Goal: Complete application form

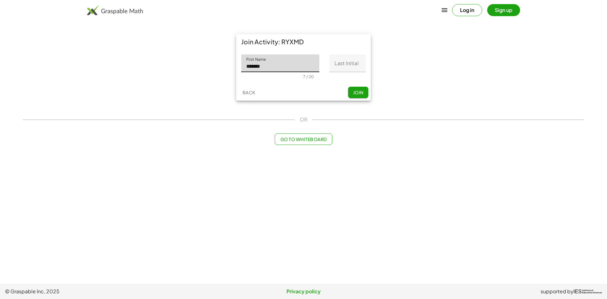
type input "*******"
click at [342, 60] on input "Last Initial" at bounding box center [348, 63] width 36 height 18
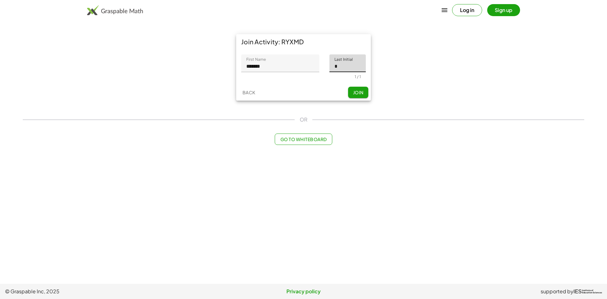
type input "*"
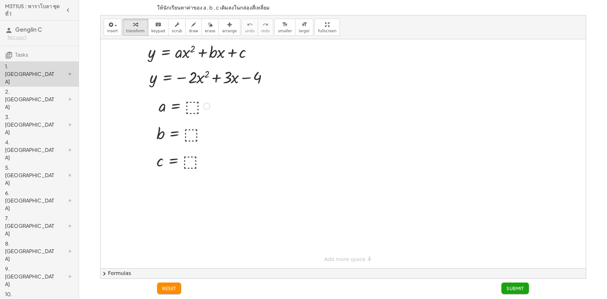
click at [198, 107] on div at bounding box center [185, 105] width 58 height 21
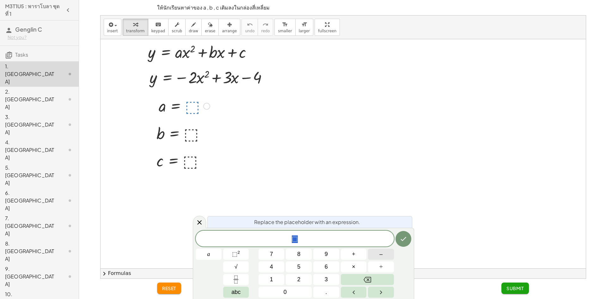
click at [376, 258] on button "–" at bounding box center [381, 254] width 26 height 11
click at [299, 283] on span "2" at bounding box center [298, 279] width 3 height 9
click at [402, 238] on icon "Done" at bounding box center [404, 239] width 8 height 8
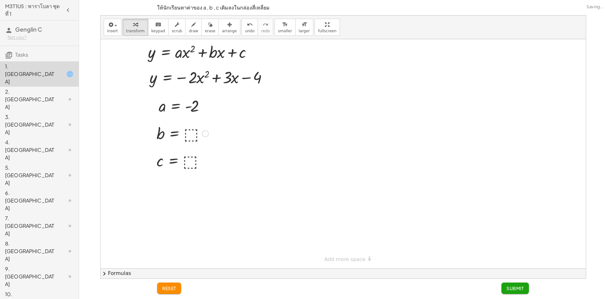
click at [189, 134] on div at bounding box center [182, 133] width 59 height 21
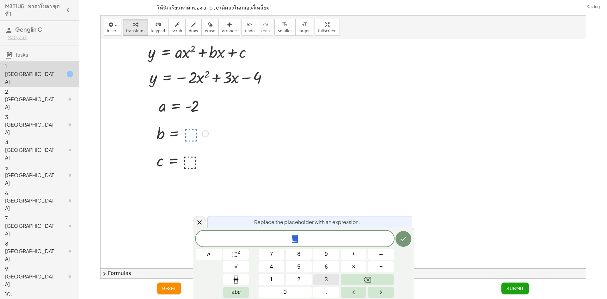
click at [319, 279] on button "3" at bounding box center [326, 279] width 26 height 11
click at [387, 244] on div "3 ​" at bounding box center [295, 239] width 198 height 16
click at [392, 244] on div "3 ​" at bounding box center [295, 239] width 198 height 16
click at [222, 249] on div at bounding box center [209, 254] width 26 height 11
click at [403, 241] on icon "Done" at bounding box center [404, 239] width 8 height 8
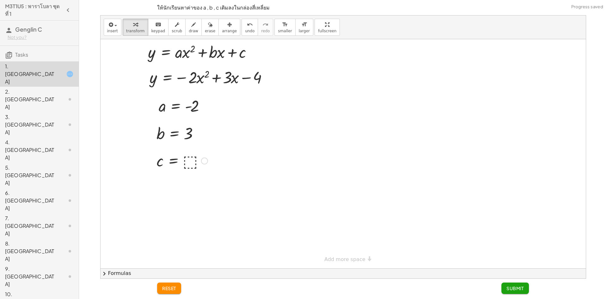
click at [189, 161] on div at bounding box center [182, 160] width 58 height 21
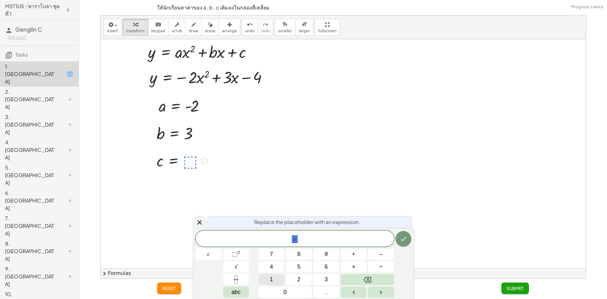
click at [278, 282] on button "1" at bounding box center [272, 279] width 26 height 11
click at [365, 281] on icon "Backspace" at bounding box center [368, 280] width 8 height 6
click at [378, 254] on button "–" at bounding box center [381, 254] width 26 height 11
click at [284, 264] on button "4" at bounding box center [272, 266] width 26 height 11
click at [404, 239] on icon "Done" at bounding box center [404, 239] width 6 height 4
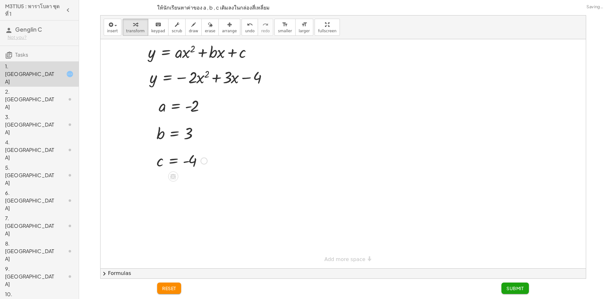
click at [512, 287] on span "Submit" at bounding box center [515, 288] width 17 height 6
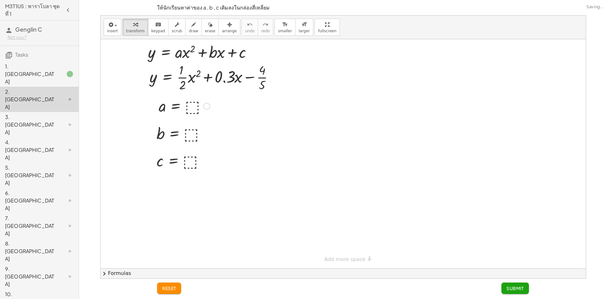
click at [194, 102] on div at bounding box center [185, 105] width 58 height 21
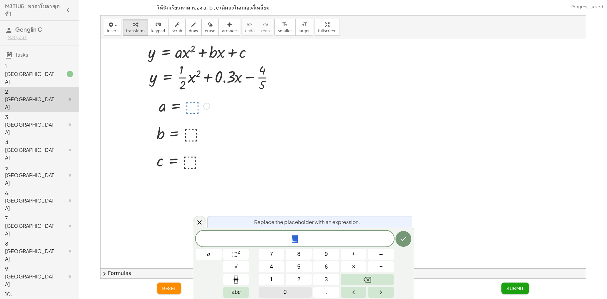
click at [297, 289] on button "0" at bounding box center [285, 292] width 53 height 11
click at [320, 292] on button "." at bounding box center [326, 292] width 26 height 11
click at [301, 263] on button "5" at bounding box center [299, 266] width 26 height 11
click at [405, 235] on button "Done" at bounding box center [404, 239] width 16 height 16
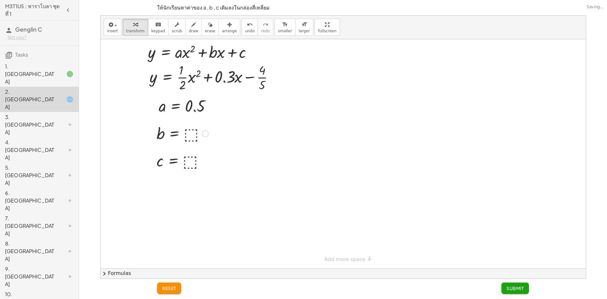
click at [191, 131] on div at bounding box center [182, 133] width 59 height 21
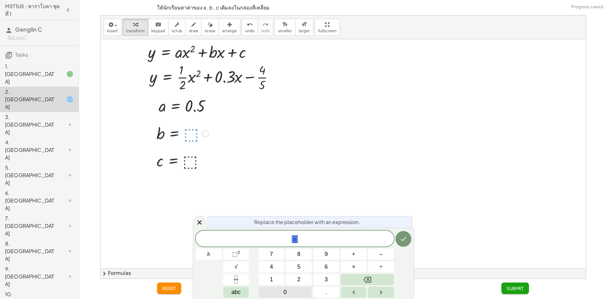
click at [301, 289] on button "0" at bounding box center [285, 292] width 53 height 11
click at [320, 290] on button "." at bounding box center [326, 292] width 26 height 11
click at [327, 278] on span "3" at bounding box center [326, 279] width 3 height 9
click at [403, 238] on icon "Done" at bounding box center [404, 239] width 8 height 8
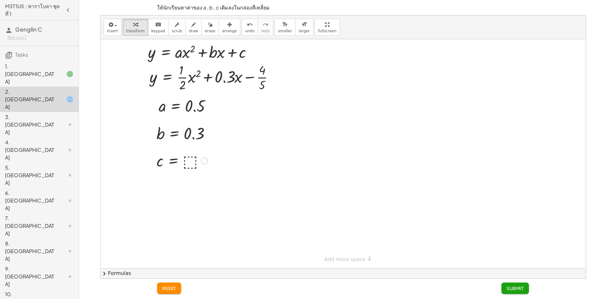
click at [191, 161] on div at bounding box center [182, 160] width 58 height 21
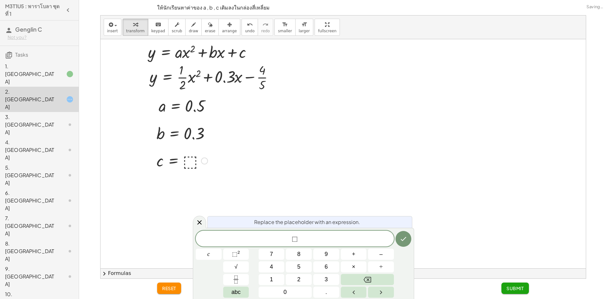
click at [187, 161] on div at bounding box center [182, 160] width 58 height 21
click at [383, 255] on button "–" at bounding box center [381, 254] width 26 height 11
click at [244, 282] on button "Fraction" at bounding box center [236, 279] width 26 height 11
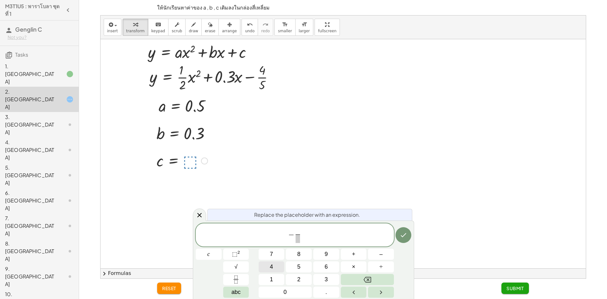
click at [266, 266] on button "4" at bounding box center [272, 266] width 26 height 11
click at [298, 239] on span "​" at bounding box center [297, 238] width 5 height 9
click at [299, 265] on span "5" at bounding box center [298, 266] width 3 height 9
click at [401, 233] on icon "Done" at bounding box center [404, 235] width 8 height 8
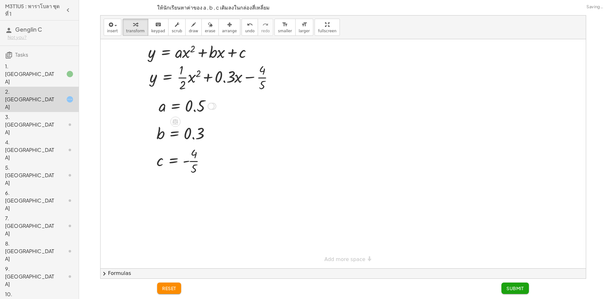
click at [203, 106] on div at bounding box center [188, 105] width 64 height 21
drag, startPoint x: 200, startPoint y: 105, endPoint x: 196, endPoint y: 115, distance: 10.8
click at [196, 115] on div at bounding box center [188, 105] width 64 height 21
drag, startPoint x: 194, startPoint y: 106, endPoint x: 341, endPoint y: 138, distance: 150.2
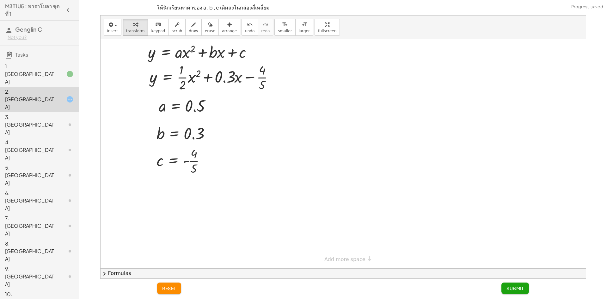
click at [341, 138] on div at bounding box center [343, 153] width 485 height 229
click at [207, 27] on button "erase" at bounding box center [209, 27] width 17 height 17
drag, startPoint x: 201, startPoint y: 109, endPoint x: 198, endPoint y: 108, distance: 3.5
click at [198, 108] on div at bounding box center [343, 153] width 485 height 229
click at [200, 104] on div at bounding box center [343, 153] width 485 height 229
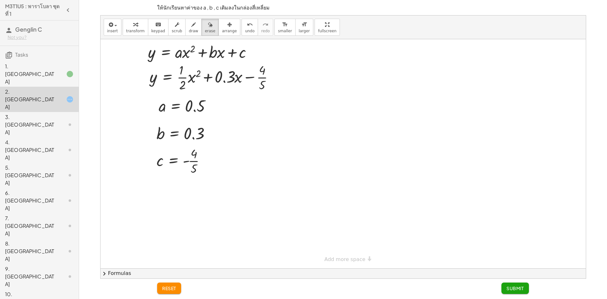
click at [200, 104] on div at bounding box center [343, 153] width 485 height 229
click at [160, 33] on button "keyboard keypad" at bounding box center [158, 27] width 21 height 17
click at [202, 108] on div at bounding box center [195, 106] width 20 height 18
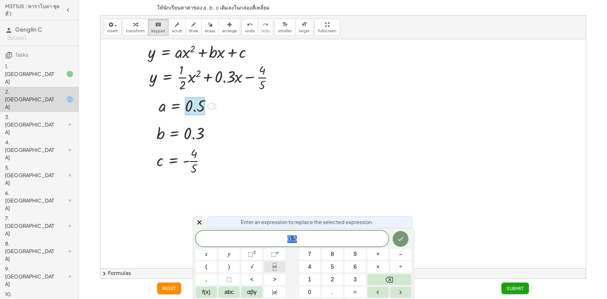
click at [269, 267] on button "Fraction" at bounding box center [274, 266] width 21 height 11
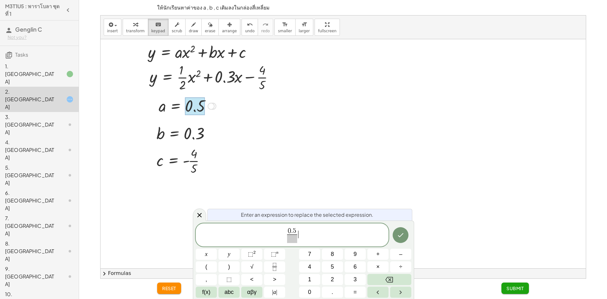
click at [300, 230] on span "0 . 5 ​ ​" at bounding box center [292, 235] width 193 height 17
click at [294, 225] on div "0 . 5 ​ ​" at bounding box center [292, 234] width 193 height 23
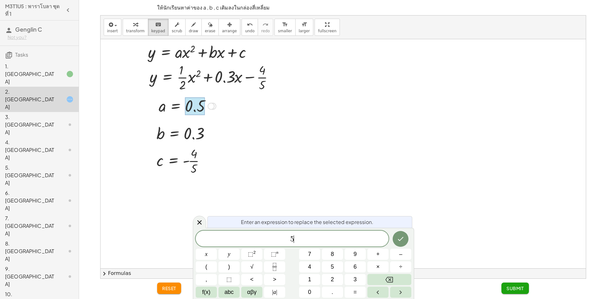
click at [298, 239] on span "5 ​" at bounding box center [292, 239] width 193 height 9
click at [274, 266] on icon "Fraction" at bounding box center [274, 264] width 3 height 3
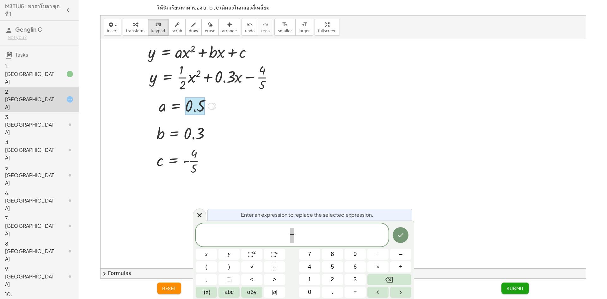
click at [308, 247] on div "​ x y ⬚ 2 ⬚ n 7 8 9 + – ( ) √ 4 5 6 × ÷ , ⬚ < > 1 2 3 f(x) abc αβγ | a | 0 . =" at bounding box center [304, 260] width 216 height 75
click at [396, 277] on button "Backspace" at bounding box center [389, 279] width 44 height 11
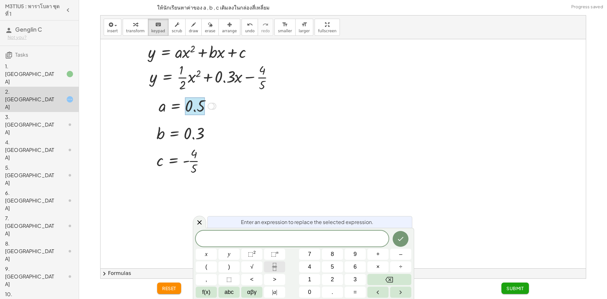
click at [275, 268] on icon "Fraction" at bounding box center [275, 267] width 8 height 8
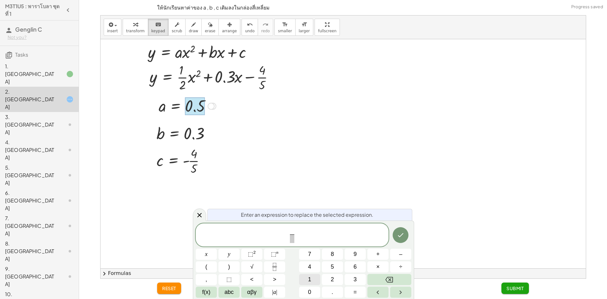
click at [312, 277] on button "1" at bounding box center [309, 279] width 21 height 11
click at [291, 241] on span at bounding box center [292, 238] width 5 height 9
click at [325, 280] on button "2" at bounding box center [332, 279] width 21 height 11
click at [399, 238] on icon "Done" at bounding box center [401, 235] width 8 height 8
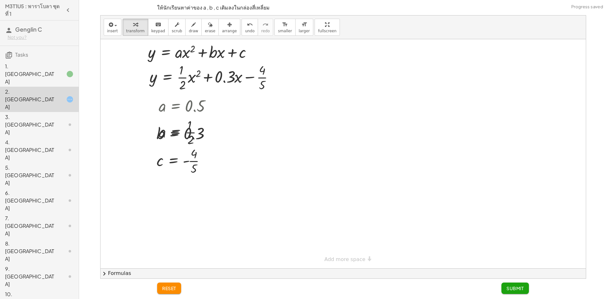
click at [265, 118] on div at bounding box center [343, 153] width 485 height 229
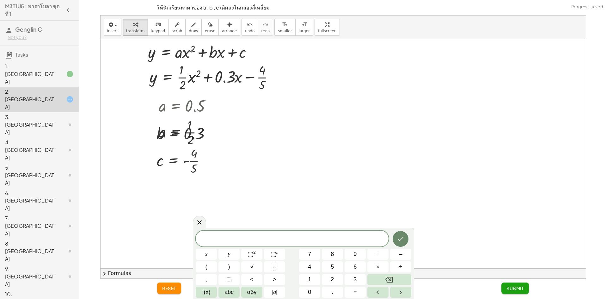
click at [404, 238] on icon "Done" at bounding box center [401, 239] width 8 height 8
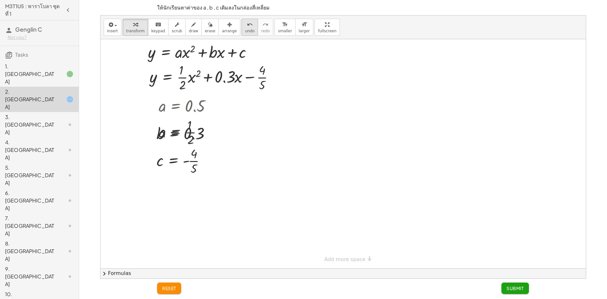
click at [242, 30] on button "undo undo" at bounding box center [250, 27] width 16 height 17
click at [242, 32] on button "undo undo" at bounding box center [250, 27] width 16 height 17
click at [242, 33] on button "undo undo" at bounding box center [250, 27] width 16 height 17
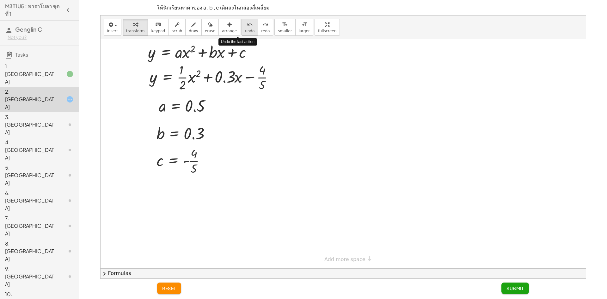
click at [242, 33] on button "undo undo" at bounding box center [250, 27] width 16 height 17
click at [261, 30] on span "redo" at bounding box center [265, 31] width 9 height 4
click at [190, 100] on div at bounding box center [185, 105] width 58 height 21
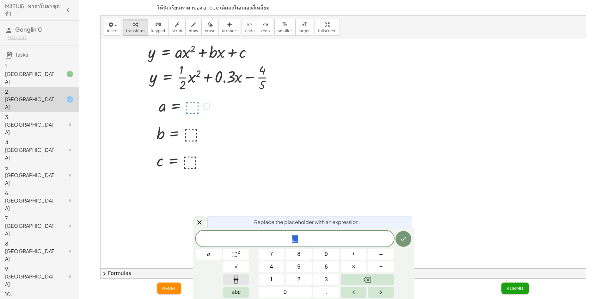
click at [246, 281] on button "Fraction" at bounding box center [236, 279] width 26 height 11
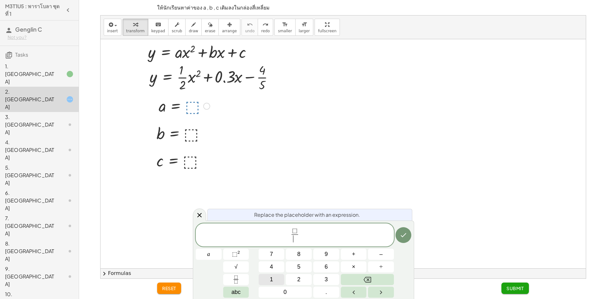
click at [267, 278] on button "1" at bounding box center [272, 279] width 26 height 11
click at [348, 277] on button "Backspace" at bounding box center [367, 279] width 53 height 11
click at [305, 282] on button "2" at bounding box center [299, 279] width 26 height 11
click at [296, 232] on span "⬚" at bounding box center [294, 230] width 5 height 7
click at [347, 278] on button "Backspace" at bounding box center [367, 279] width 53 height 11
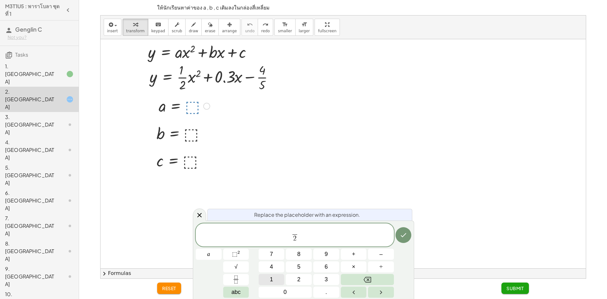
click at [279, 276] on button "1" at bounding box center [272, 279] width 26 height 11
click at [413, 234] on div "Replace the placeholder with an expression. 1 ​ 2 ​ a 7 8 9 + – 4 5 6 × ÷ ⬚ 2 √…" at bounding box center [303, 259] width 221 height 79
click at [403, 236] on icon "Done" at bounding box center [404, 235] width 8 height 8
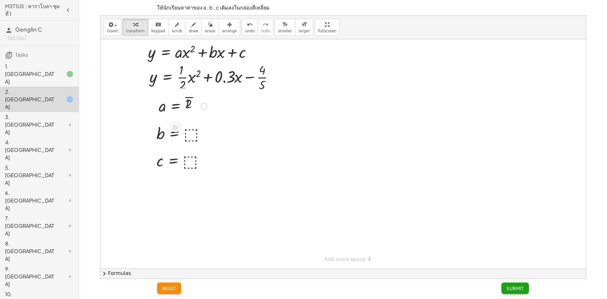
click at [402, 240] on div at bounding box center [343, 153] width 485 height 229
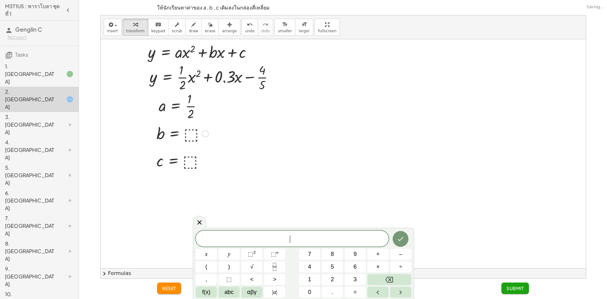
click at [184, 134] on div at bounding box center [182, 133] width 59 height 21
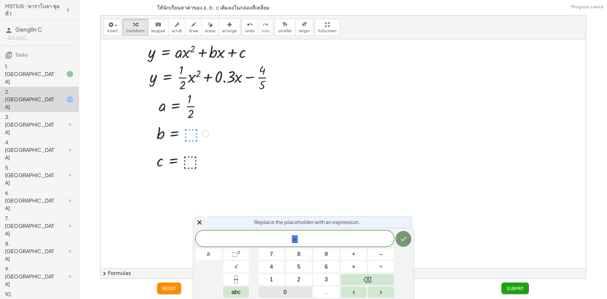
click at [291, 293] on button "0" at bounding box center [285, 292] width 53 height 11
click at [317, 289] on button "." at bounding box center [326, 292] width 26 height 11
click at [325, 278] on span "3" at bounding box center [326, 279] width 3 height 9
click at [398, 241] on button "Done" at bounding box center [404, 239] width 16 height 16
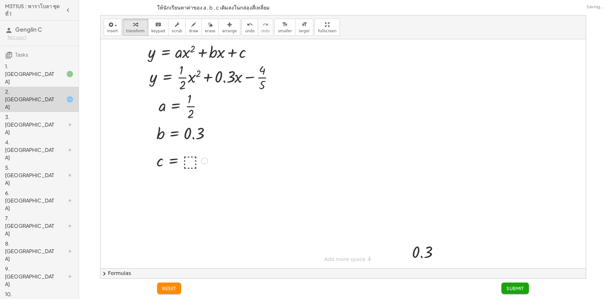
click at [195, 164] on div at bounding box center [182, 160] width 58 height 21
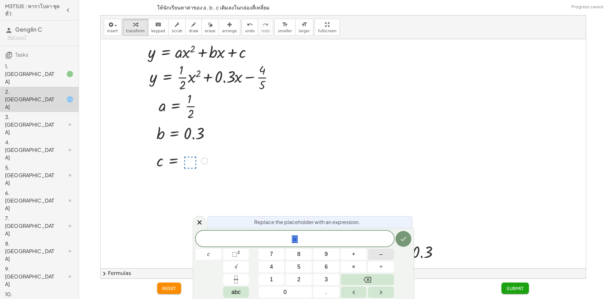
click at [376, 253] on button "–" at bounding box center [381, 254] width 26 height 11
click at [233, 275] on button "Fraction" at bounding box center [236, 279] width 26 height 11
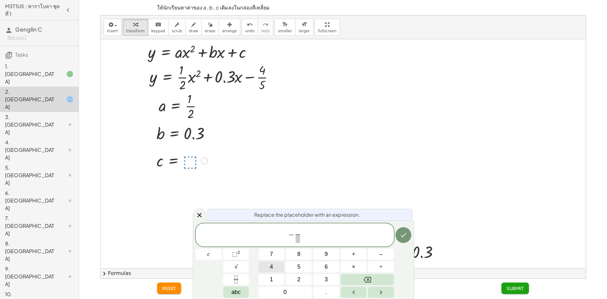
click at [272, 269] on span "4" at bounding box center [271, 266] width 3 height 9
click at [296, 241] on span at bounding box center [297, 238] width 5 height 9
click at [296, 265] on button "5" at bounding box center [299, 266] width 26 height 11
click at [399, 237] on button "Done" at bounding box center [404, 235] width 16 height 16
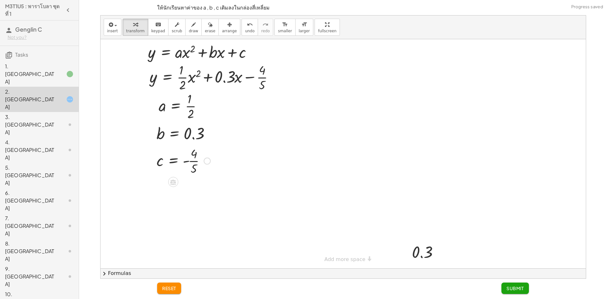
click at [525, 291] on button "Submit" at bounding box center [516, 287] width 28 height 11
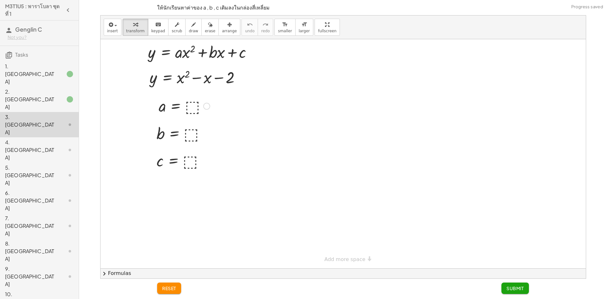
click at [196, 106] on div at bounding box center [185, 105] width 58 height 21
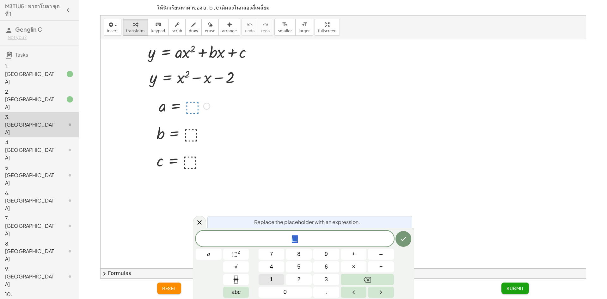
click at [266, 275] on button "1" at bounding box center [272, 279] width 26 height 11
click at [406, 242] on icon "Done" at bounding box center [404, 239] width 8 height 8
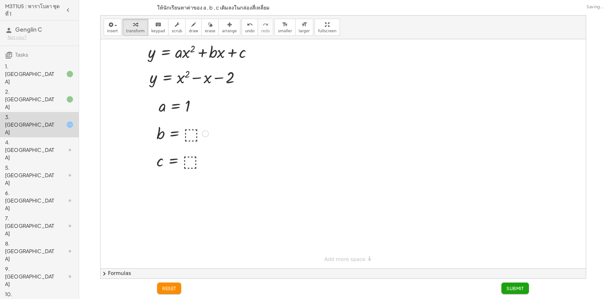
click at [188, 135] on div at bounding box center [182, 133] width 59 height 21
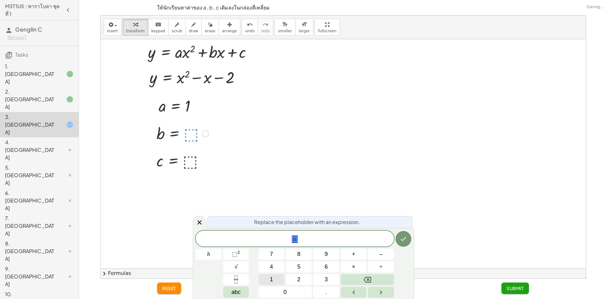
click at [268, 275] on button "1" at bounding box center [272, 279] width 26 height 11
click at [406, 239] on icon "Done" at bounding box center [404, 239] width 8 height 8
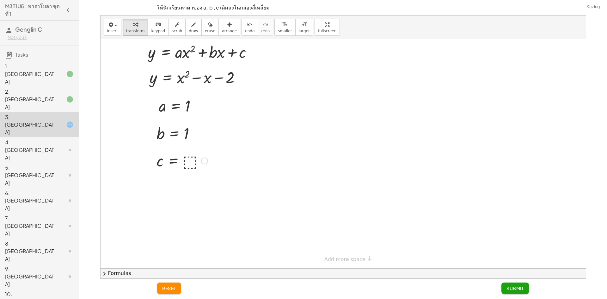
click at [186, 160] on div at bounding box center [182, 160] width 58 height 21
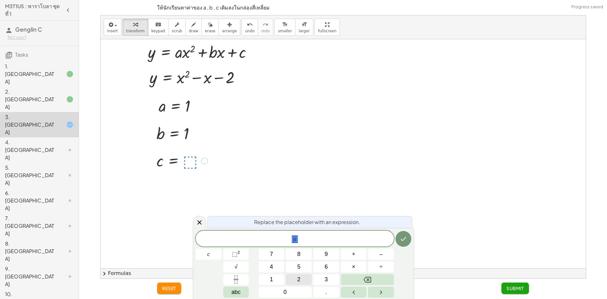
click at [300, 274] on button "2" at bounding box center [299, 279] width 26 height 11
click at [377, 282] on button "Backspace" at bounding box center [367, 279] width 53 height 11
click at [376, 252] on button "–" at bounding box center [381, 254] width 26 height 11
click at [305, 273] on div "− ​ c 7 8 9 + – 4 5 6 × ÷ ⬚ 2 √ abc 1 2 3 0 ." at bounding box center [304, 264] width 216 height 67
click at [302, 283] on button "2" at bounding box center [299, 279] width 26 height 11
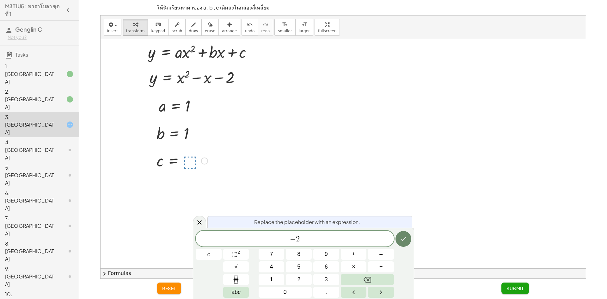
click at [406, 240] on icon "Done" at bounding box center [404, 239] width 8 height 8
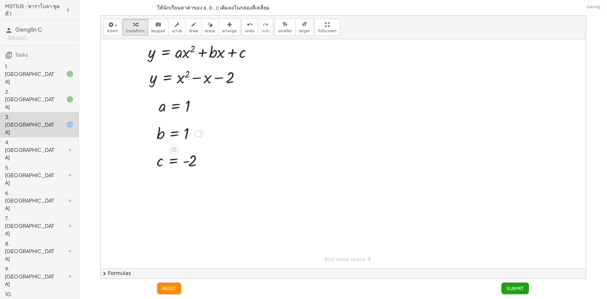
click at [190, 132] on div at bounding box center [179, 133] width 53 height 21
click at [157, 28] on div "keyboard" at bounding box center [158, 25] width 14 height 8
click at [186, 132] on div at bounding box center [188, 134] width 8 height 18
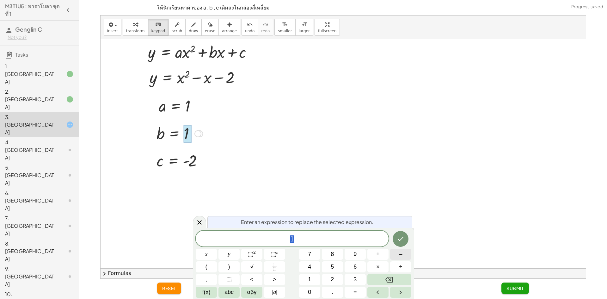
click at [395, 251] on button "–" at bounding box center [400, 254] width 21 height 11
click at [313, 251] on button "7" at bounding box center [309, 254] width 21 height 11
click at [381, 283] on button "Backspace" at bounding box center [389, 279] width 44 height 11
click at [313, 277] on button "1" at bounding box center [309, 279] width 21 height 11
click at [405, 241] on button "Done" at bounding box center [401, 239] width 16 height 16
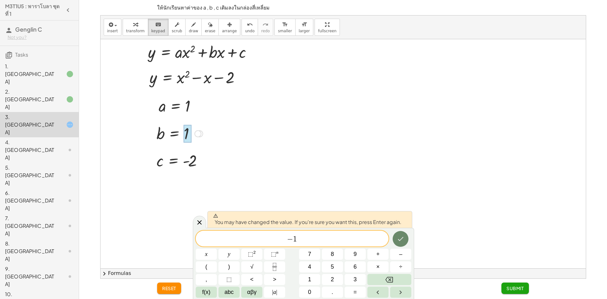
click at [399, 237] on icon "Done" at bounding box center [401, 239] width 8 height 8
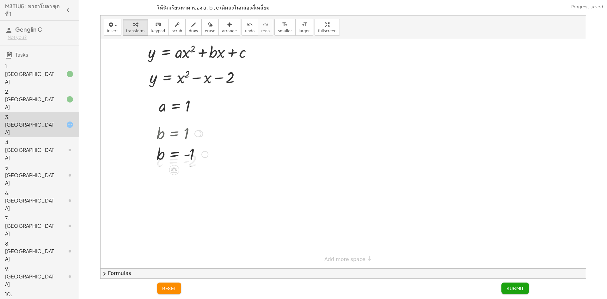
click at [204, 145] on div at bounding box center [182, 154] width 58 height 21
drag, startPoint x: 179, startPoint y: 130, endPoint x: 203, endPoint y: 130, distance: 24.4
click at [208, 129] on div at bounding box center [182, 133] width 58 height 21
drag, startPoint x: 189, startPoint y: 133, endPoint x: 190, endPoint y: 127, distance: 5.7
click at [188, 129] on div at bounding box center [182, 133] width 58 height 21
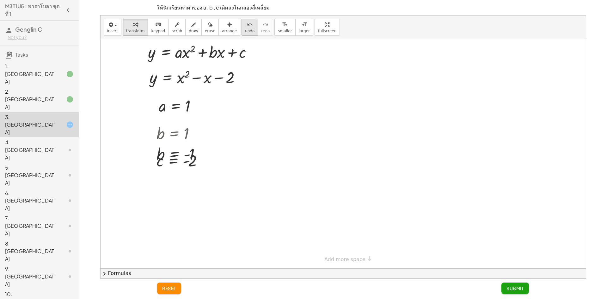
click at [242, 34] on button "undo undo" at bounding box center [250, 27] width 16 height 17
click at [245, 33] on span "undo" at bounding box center [249, 31] width 9 height 4
click at [186, 133] on div at bounding box center [182, 133] width 59 height 21
click at [185, 158] on div at bounding box center [182, 160] width 58 height 21
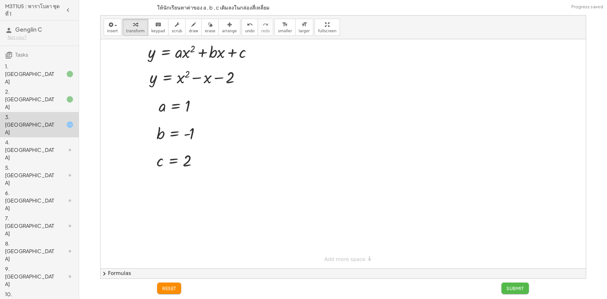
click at [514, 290] on span "Submit" at bounding box center [515, 288] width 17 height 6
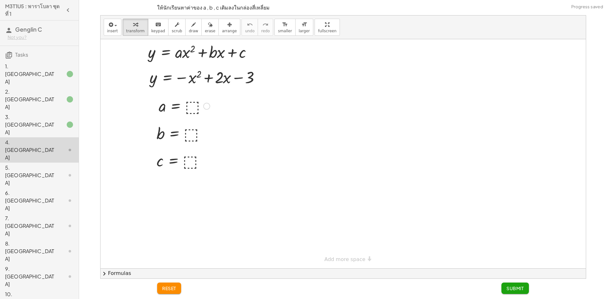
click at [190, 103] on div at bounding box center [185, 105] width 58 height 21
click at [194, 135] on div at bounding box center [182, 133] width 59 height 21
click at [187, 162] on div at bounding box center [182, 160] width 58 height 21
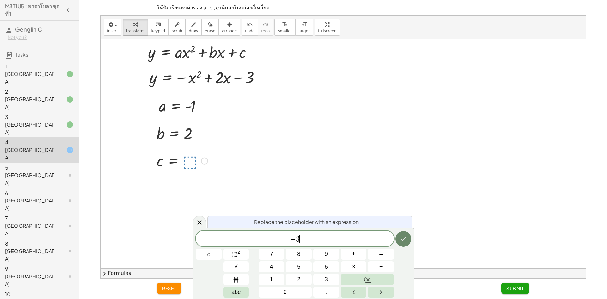
click at [403, 238] on icon "Done" at bounding box center [404, 239] width 8 height 8
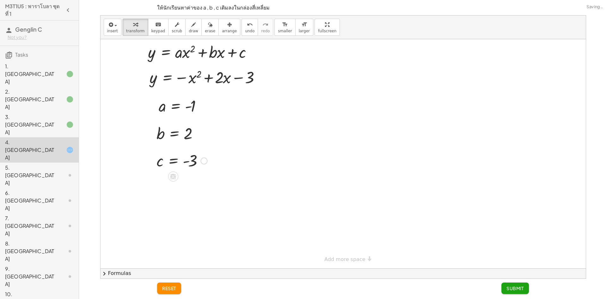
drag, startPoint x: 525, startPoint y: 281, endPoint x: 525, endPoint y: 285, distance: 4.1
click at [525, 285] on div "reset Submit" at bounding box center [343, 289] width 380 height 20
click at [525, 285] on button "Submit" at bounding box center [516, 287] width 28 height 11
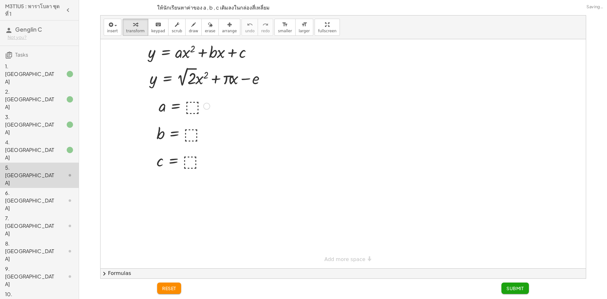
click at [196, 103] on div at bounding box center [185, 105] width 58 height 21
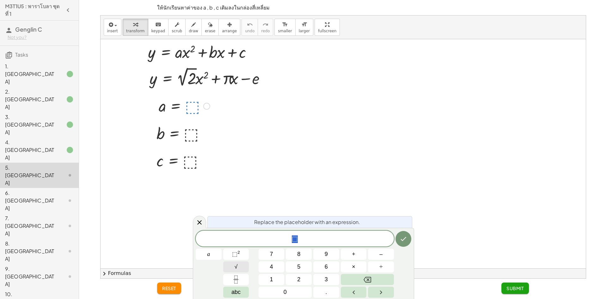
click at [241, 267] on button "√" at bounding box center [236, 266] width 26 height 11
click at [293, 280] on button "2" at bounding box center [299, 279] width 26 height 11
click at [355, 277] on button "Backspace" at bounding box center [367, 279] width 53 height 11
click at [299, 277] on span "2" at bounding box center [298, 279] width 3 height 9
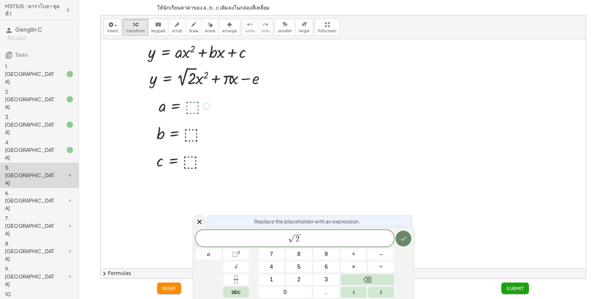
click at [404, 239] on icon "Done" at bounding box center [404, 239] width 6 height 4
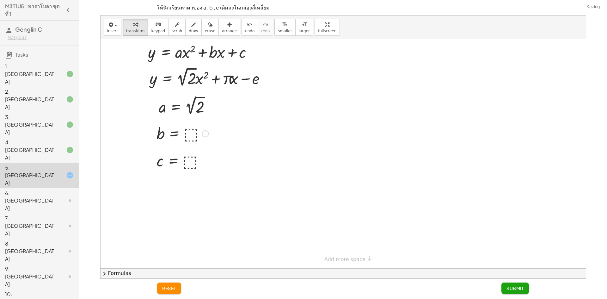
click at [194, 129] on div at bounding box center [182, 133] width 59 height 21
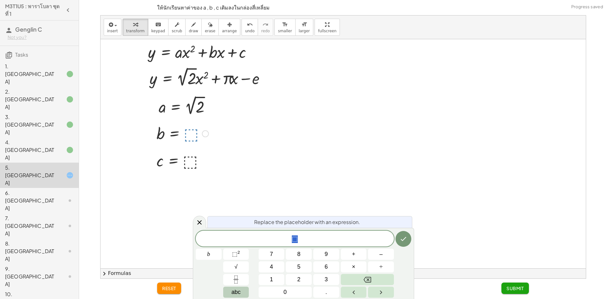
click at [243, 293] on button "abc" at bounding box center [236, 292] width 26 height 11
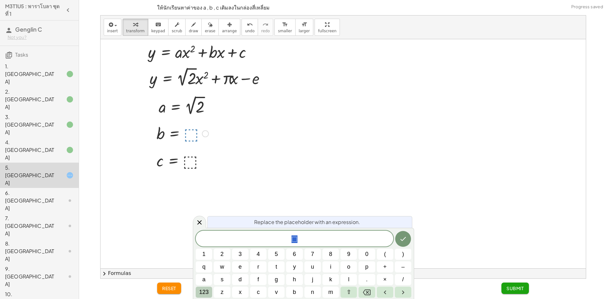
click at [208, 292] on span "123" at bounding box center [203, 292] width 9 height 9
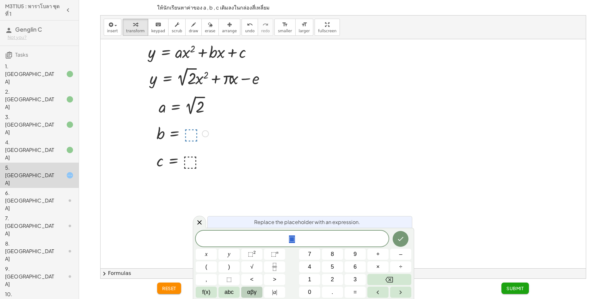
click at [247, 295] on span "αβγ" at bounding box center [251, 292] width 9 height 9
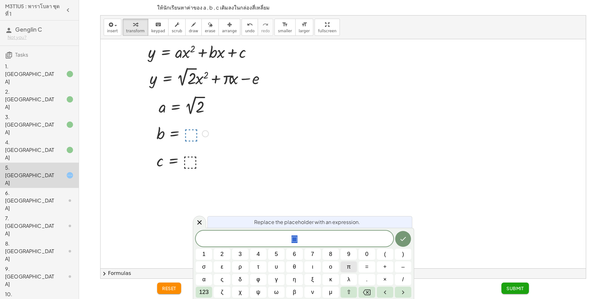
click at [352, 268] on button "π" at bounding box center [349, 266] width 16 height 11
click at [405, 238] on icon "Done" at bounding box center [403, 239] width 8 height 8
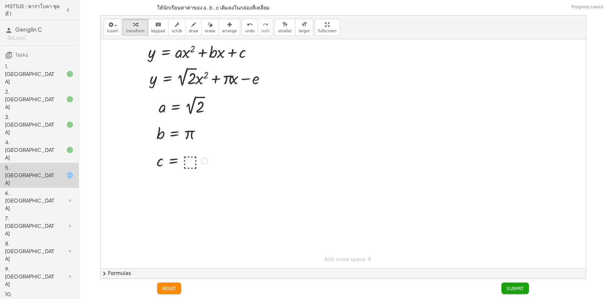
click at [184, 160] on div at bounding box center [182, 160] width 58 height 21
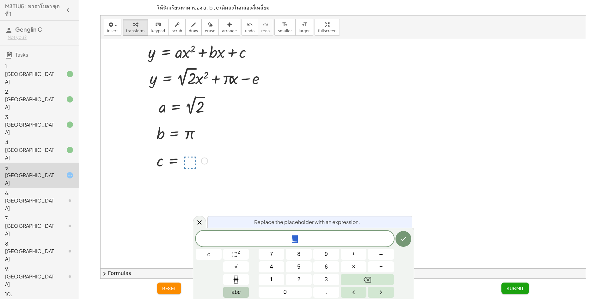
click at [226, 295] on button "abc" at bounding box center [236, 292] width 26 height 11
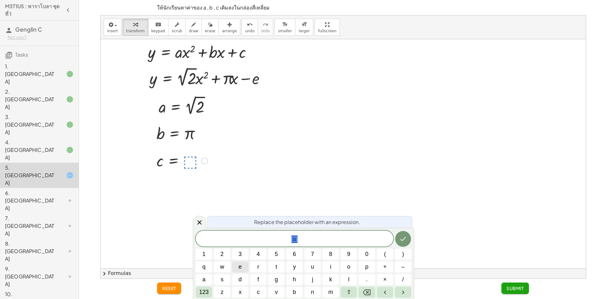
click at [235, 269] on button "e" at bounding box center [240, 266] width 16 height 11
click at [405, 236] on icon "Done" at bounding box center [403, 239] width 8 height 8
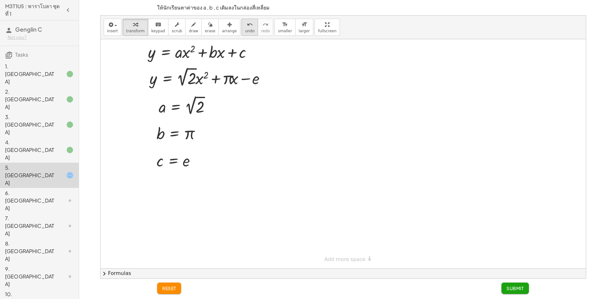
click at [245, 30] on span "undo" at bounding box center [249, 31] width 9 height 4
click at [184, 159] on div at bounding box center [182, 160] width 58 height 21
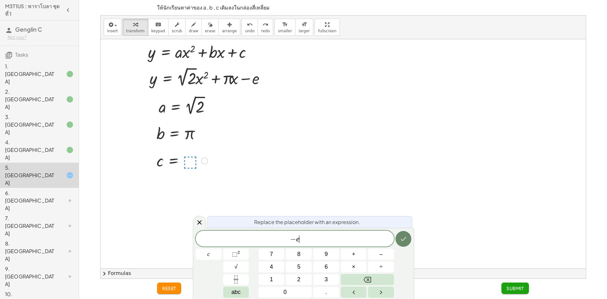
click at [407, 233] on button "Done" at bounding box center [404, 239] width 16 height 16
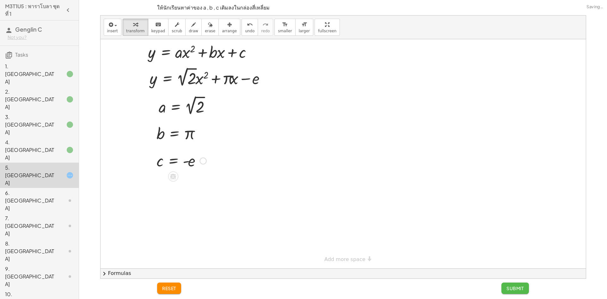
click at [524, 286] on span "Submit" at bounding box center [515, 288] width 17 height 6
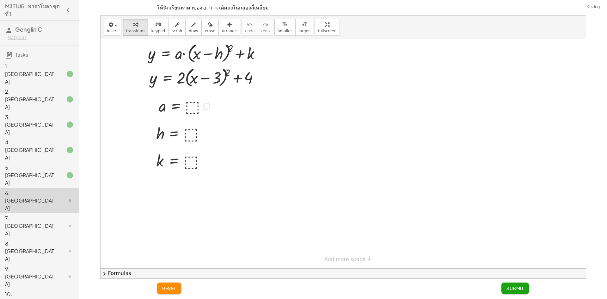
click at [191, 105] on div at bounding box center [185, 105] width 58 height 21
click at [190, 139] on div at bounding box center [182, 133] width 59 height 21
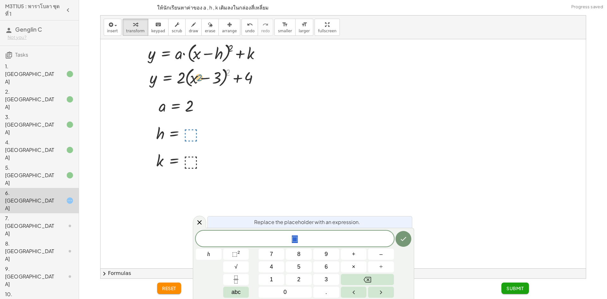
drag, startPoint x: 228, startPoint y: 70, endPoint x: 195, endPoint y: 76, distance: 34.0
click at [195, 76] on div at bounding box center [206, 77] width 120 height 24
drag, startPoint x: 181, startPoint y: 77, endPoint x: 200, endPoint y: 75, distance: 19.7
click at [200, 75] on div at bounding box center [206, 77] width 120 height 24
click at [0, 0] on div at bounding box center [0, 0] width 0 height 0
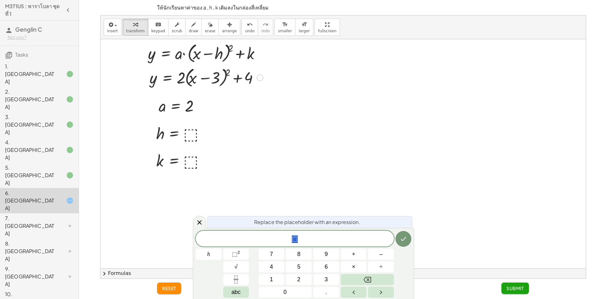
click at [0, 0] on div at bounding box center [0, 0] width 0 height 0
drag, startPoint x: 180, startPoint y: 72, endPoint x: 184, endPoint y: 68, distance: 4.9
click at [184, 68] on div at bounding box center [206, 77] width 120 height 24
click at [233, 71] on div at bounding box center [206, 77] width 120 height 24
drag, startPoint x: 227, startPoint y: 69, endPoint x: 203, endPoint y: 75, distance: 24.1
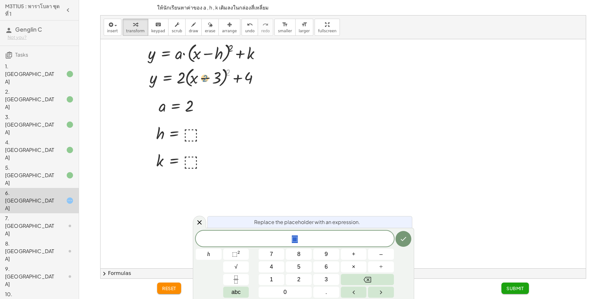
click at [203, 75] on div at bounding box center [206, 77] width 120 height 24
click at [0, 0] on div at bounding box center [0, 0] width 0 height 0
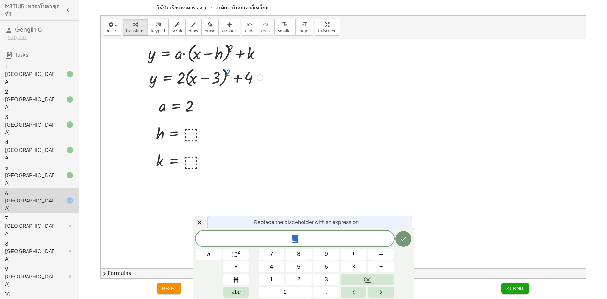
click at [0, 0] on div at bounding box center [0, 0] width 0 height 0
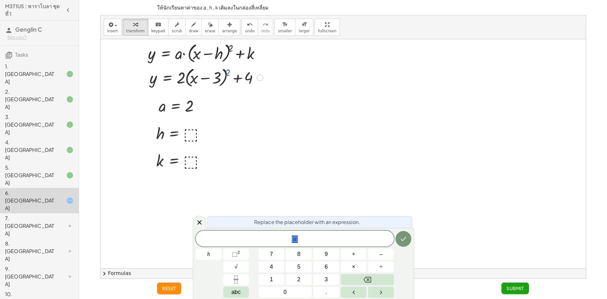
click at [0, 0] on div at bounding box center [0, 0] width 0 height 0
click at [192, 133] on div at bounding box center [182, 133] width 59 height 21
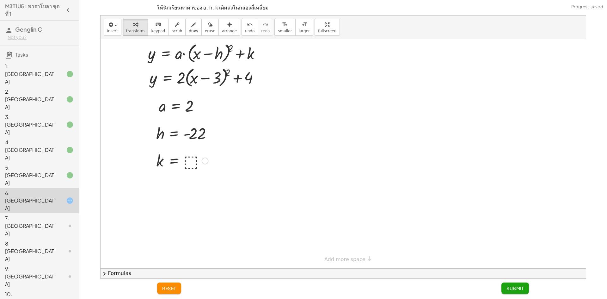
click at [192, 161] on div at bounding box center [182, 160] width 59 height 21
click at [297, 142] on div at bounding box center [343, 153] width 485 height 229
click at [206, 131] on div at bounding box center [186, 133] width 66 height 21
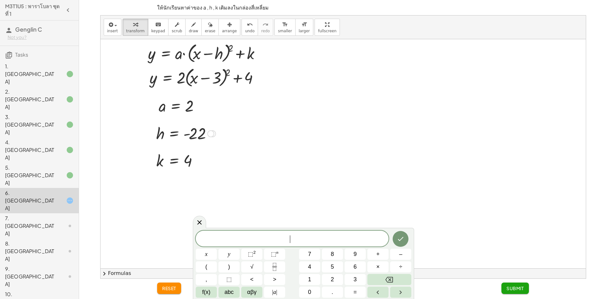
click at [206, 131] on div at bounding box center [186, 133] width 66 height 21
click at [206, 133] on div at bounding box center [186, 133] width 66 height 21
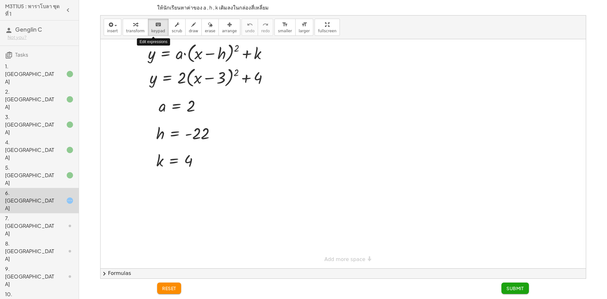
click at [151, 26] on div "keyboard" at bounding box center [158, 25] width 14 height 8
click at [201, 127] on div at bounding box center [197, 134] width 25 height 18
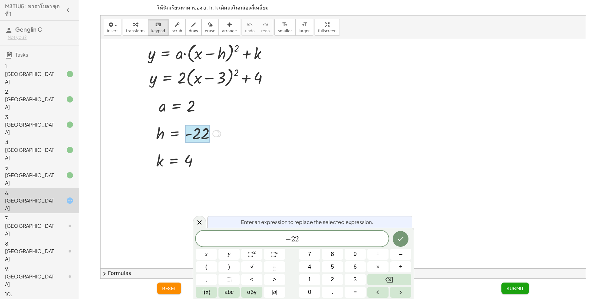
click at [237, 41] on div "insert select one: Math Expression Function Text Youtube Video Graphing Geometr…" at bounding box center [343, 146] width 485 height 263
click at [399, 276] on button "Backspace" at bounding box center [389, 279] width 44 height 11
click at [361, 247] on div "​ − 2 2 x y ⬚ 2 ⬚ n 7 8 9 + – ( ) √ 4 5 6 × ÷ , ⬚ < > 1 2 3 f(x) abc αβγ | a | …" at bounding box center [304, 264] width 216 height 67
click at [362, 242] on span "− 2 2" at bounding box center [292, 239] width 193 height 9
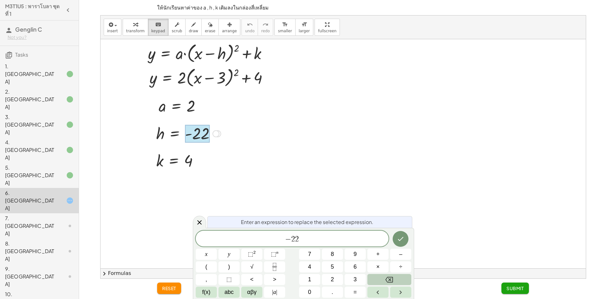
click at [388, 279] on icon "Backspace" at bounding box center [390, 280] width 8 height 8
click at [400, 232] on button "Done" at bounding box center [401, 239] width 16 height 16
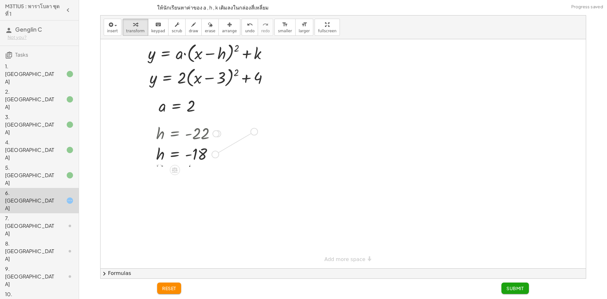
drag, startPoint x: 217, startPoint y: 152, endPoint x: 257, endPoint y: 129, distance: 46.8
click at [257, 129] on div "y = + · 2 · ( + x − 3 ) 2 + 4 a = ⬚ a = 2 h = ⬚ h = - 22 h = - 18 k = ⬚ k = 4 y…" at bounding box center [343, 153] width 485 height 229
click at [247, 25] on icon "undo" at bounding box center [250, 25] width 6 height 8
click at [219, 26] on button "arrange" at bounding box center [230, 27] width 22 height 17
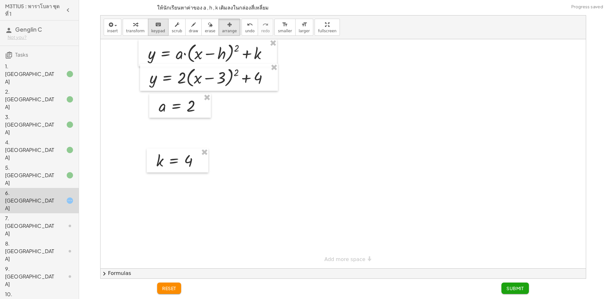
click at [155, 23] on icon "keyboard" at bounding box center [158, 25] width 6 height 8
click at [197, 125] on div at bounding box center [343, 153] width 485 height 229
click at [180, 125] on div at bounding box center [343, 153] width 485 height 229
click at [178, 108] on div at bounding box center [177, 106] width 37 height 18
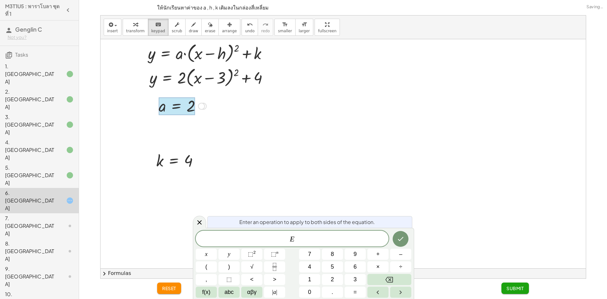
click at [247, 123] on div at bounding box center [343, 153] width 485 height 229
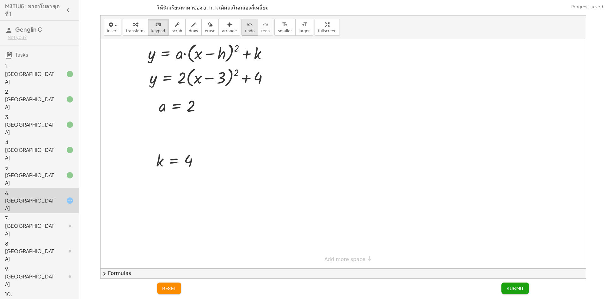
click at [245, 29] on span "undo" at bounding box center [249, 31] width 9 height 4
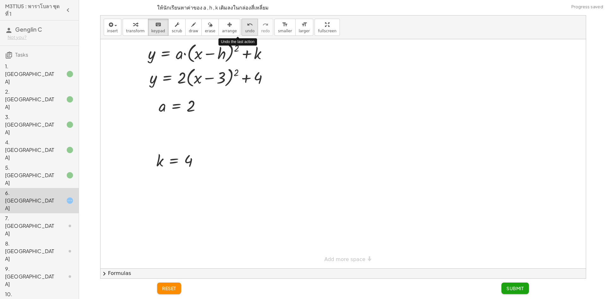
click at [245, 29] on span "undo" at bounding box center [249, 31] width 9 height 4
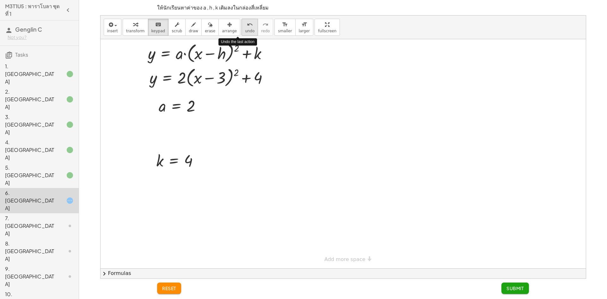
click at [245, 29] on span "undo" at bounding box center [249, 31] width 9 height 4
click at [245, 23] on div "undo" at bounding box center [249, 25] width 9 height 8
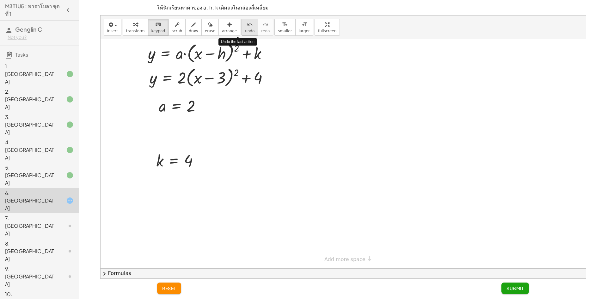
click at [245, 23] on div "undo" at bounding box center [249, 25] width 9 height 8
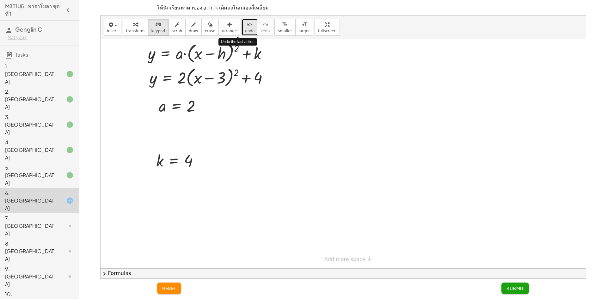
click at [245, 23] on div "undo" at bounding box center [249, 25] width 9 height 8
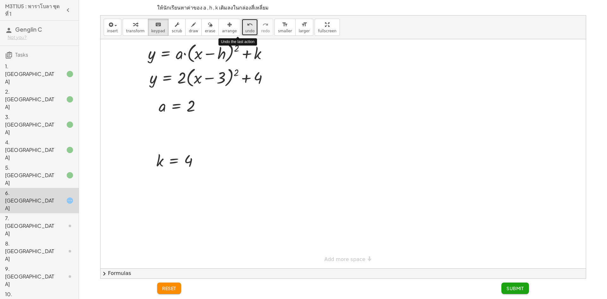
click at [245, 23] on div "undo" at bounding box center [249, 25] width 9 height 8
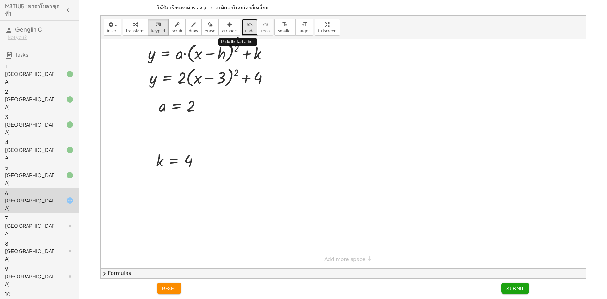
click at [245, 23] on div "undo" at bounding box center [249, 25] width 9 height 8
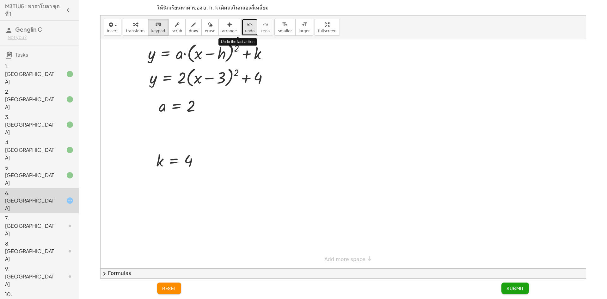
click at [245, 23] on div "undo" at bounding box center [249, 25] width 9 height 8
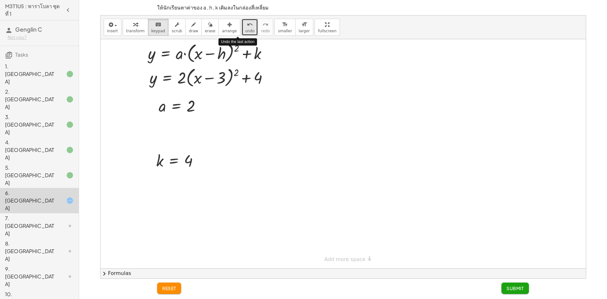
click at [245, 23] on div "undo" at bounding box center [249, 25] width 9 height 8
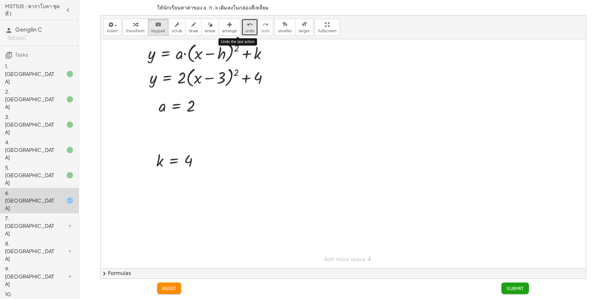
click at [245, 23] on div "undo" at bounding box center [249, 25] width 9 height 8
click at [242, 24] on button "undo undo" at bounding box center [250, 27] width 16 height 17
click at [242, 20] on button "undo undo" at bounding box center [250, 27] width 16 height 17
click at [298, 94] on div at bounding box center [343, 153] width 485 height 229
click at [245, 23] on div "undo" at bounding box center [249, 25] width 9 height 8
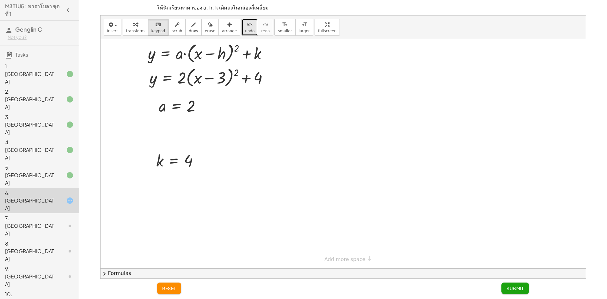
click at [245, 23] on div "undo" at bounding box center [249, 25] width 9 height 8
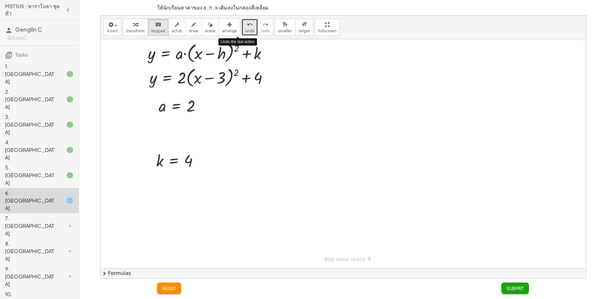
click at [245, 23] on div "undo" at bounding box center [249, 25] width 9 height 8
click at [245, 24] on div "undo" at bounding box center [249, 25] width 9 height 8
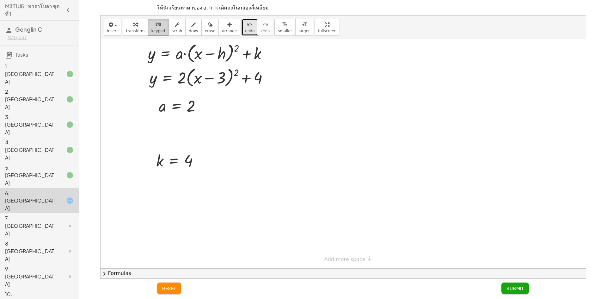
click at [159, 25] on div "keyboard" at bounding box center [158, 25] width 14 height 8
click at [107, 29] on span "insert" at bounding box center [112, 31] width 11 height 4
click at [114, 26] on span "button" at bounding box center [115, 25] width 3 height 1
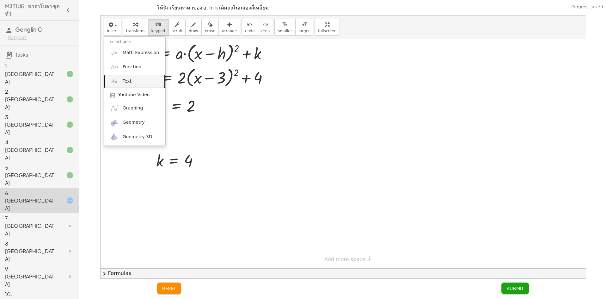
click at [124, 76] on link "Text" at bounding box center [135, 81] width 62 height 14
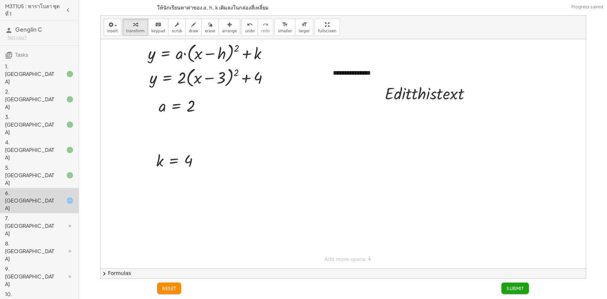
click at [514, 90] on div at bounding box center [343, 153] width 485 height 229
drag, startPoint x: 448, startPoint y: 96, endPoint x: 238, endPoint y: 29, distance: 219.9
click at [245, 29] on span "undo" at bounding box center [249, 31] width 9 height 4
click at [175, 289] on span "reset" at bounding box center [169, 288] width 14 height 6
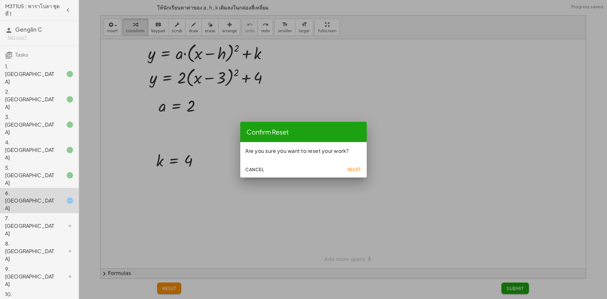
click at [349, 172] on button "Reset" at bounding box center [354, 169] width 20 height 11
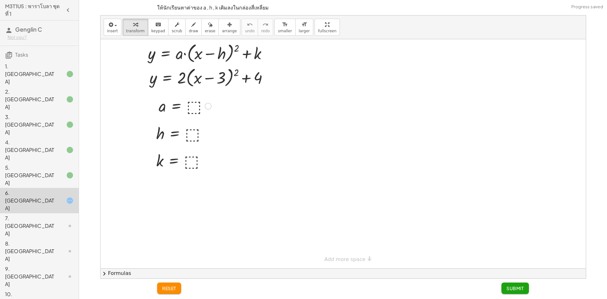
click at [194, 103] on div at bounding box center [185, 105] width 59 height 21
click at [188, 133] on div at bounding box center [183, 133] width 60 height 21
click at [188, 164] on div at bounding box center [182, 160] width 59 height 21
click at [514, 292] on button "Submit" at bounding box center [516, 287] width 28 height 11
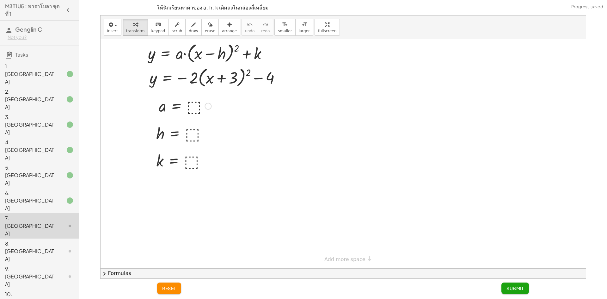
click at [194, 108] on div at bounding box center [185, 105] width 59 height 21
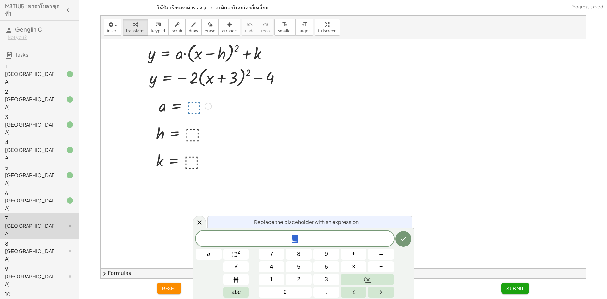
click at [190, 110] on div at bounding box center [185, 105] width 59 height 21
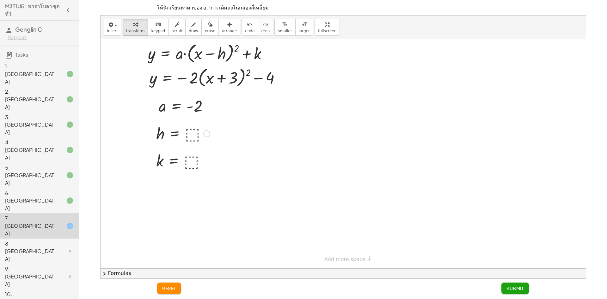
click at [191, 134] on div at bounding box center [183, 133] width 60 height 21
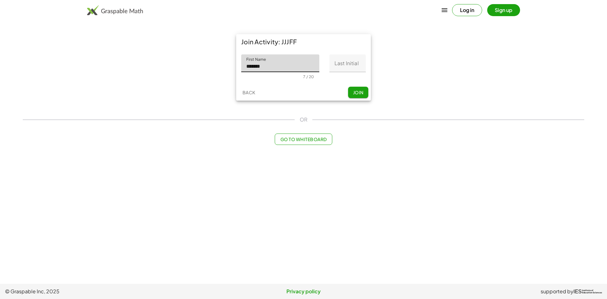
type input "*******"
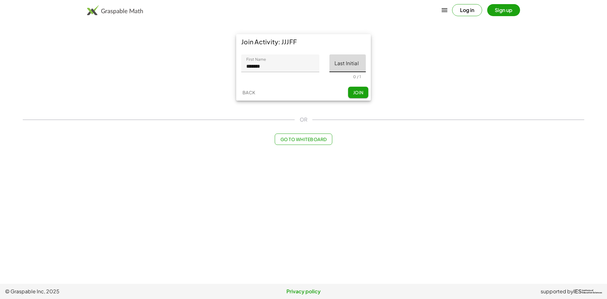
click at [351, 62] on input "Last Initial" at bounding box center [348, 63] width 36 height 18
type input "*"
click at [354, 90] on span "Join" at bounding box center [358, 93] width 10 height 6
